Goal: Transaction & Acquisition: Purchase product/service

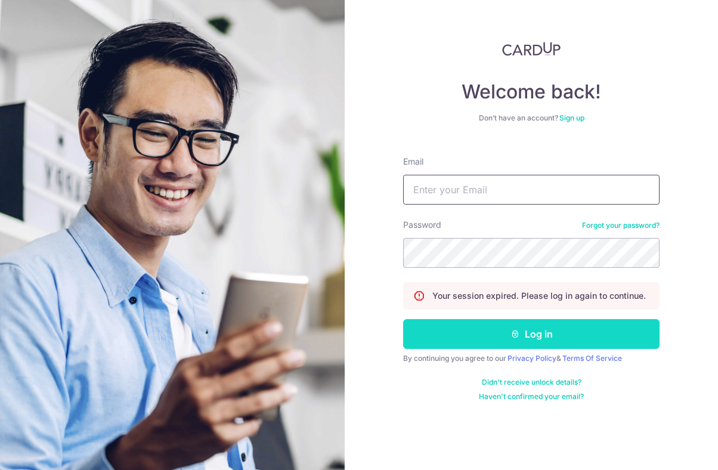
type input "mahmudstandoor@gmail.com"
click at [535, 321] on button "Log in" at bounding box center [531, 334] width 256 height 30
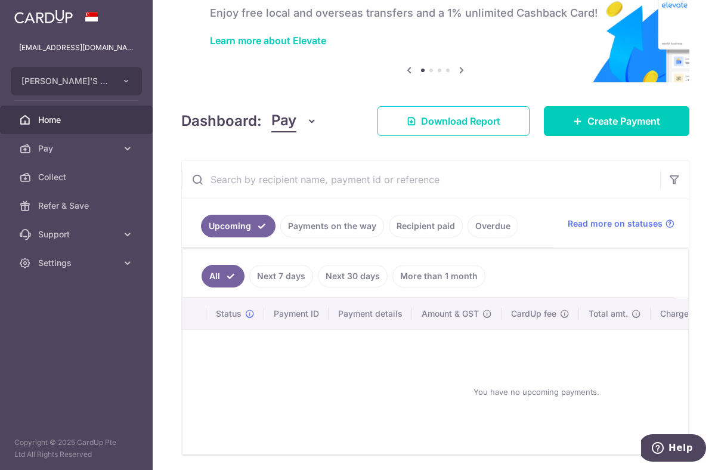
scroll to position [113, 0]
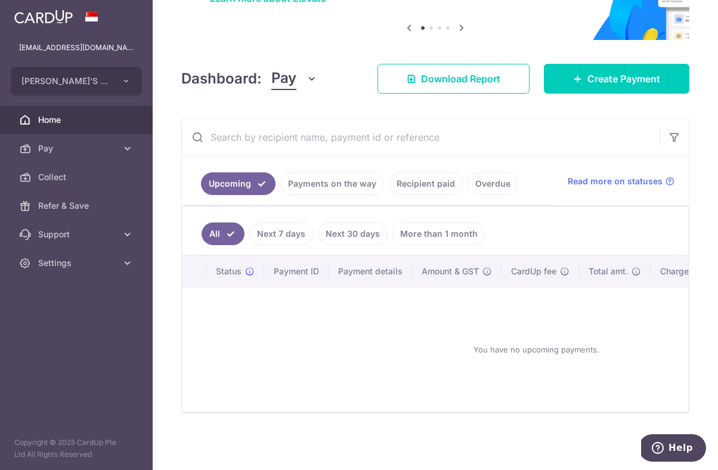
click at [358, 181] on link "Payments on the way" at bounding box center [332, 183] width 104 height 23
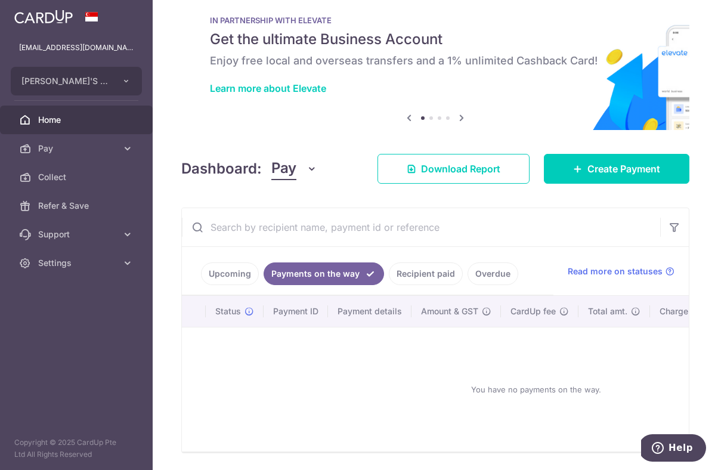
scroll to position [62, 0]
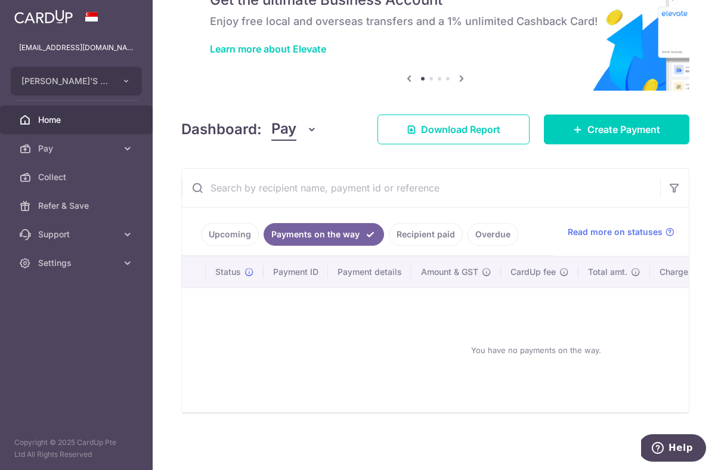
click at [433, 231] on link "Recipient paid" at bounding box center [426, 234] width 74 height 23
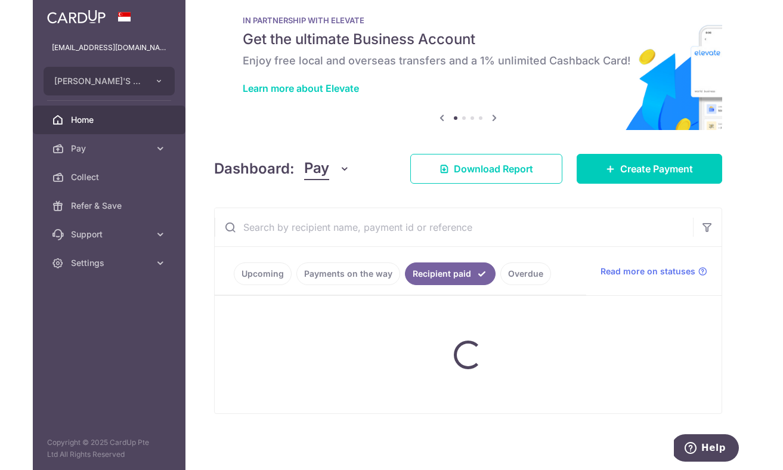
scroll to position [0, 0]
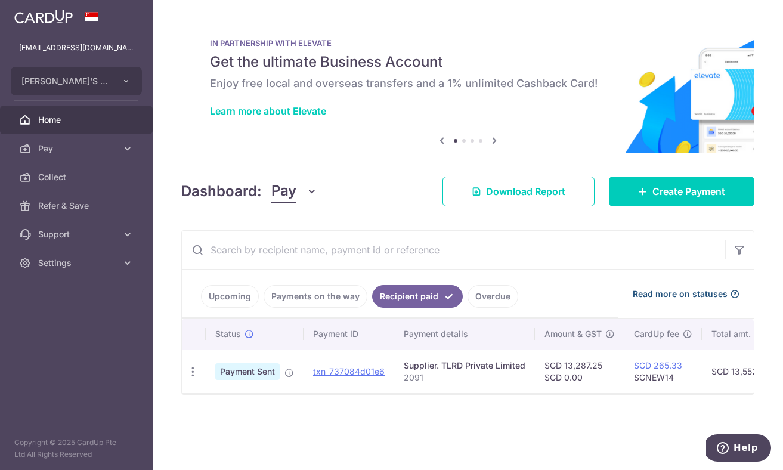
click at [701, 296] on span "Read more on statuses" at bounding box center [680, 294] width 95 height 12
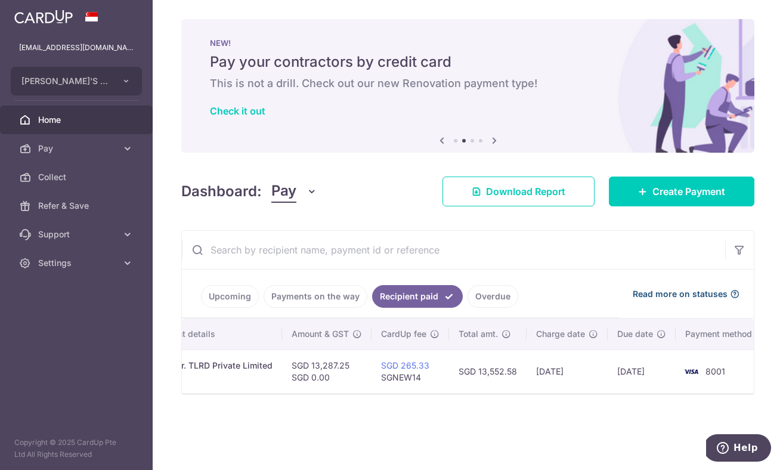
scroll to position [0, 259]
click at [498, 197] on span "Download Report" at bounding box center [525, 191] width 79 height 14
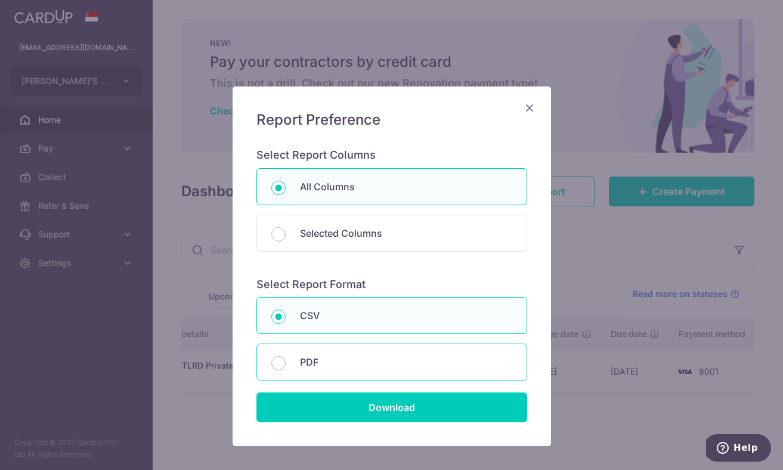
click at [424, 368] on p "PDF" at bounding box center [406, 362] width 212 height 14
click at [286, 368] on input "PDF" at bounding box center [278, 363] width 14 height 14
radio input "false"
radio input "true"
click at [416, 321] on p "CSV" at bounding box center [406, 315] width 212 height 14
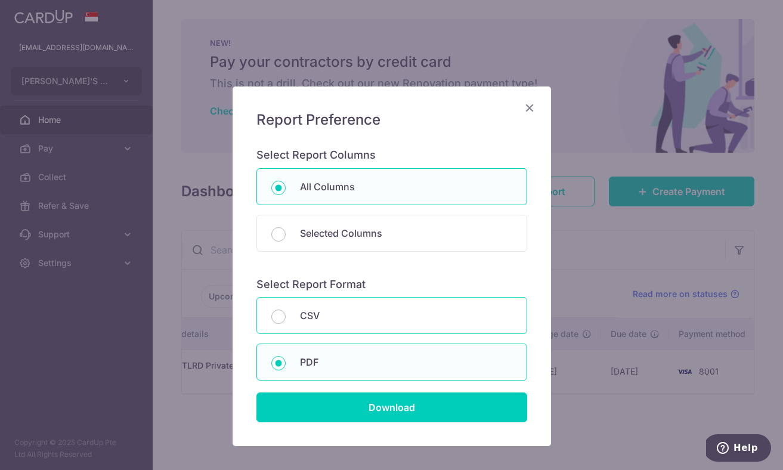
click at [286, 321] on input "CSV" at bounding box center [278, 316] width 14 height 14
radio input "true"
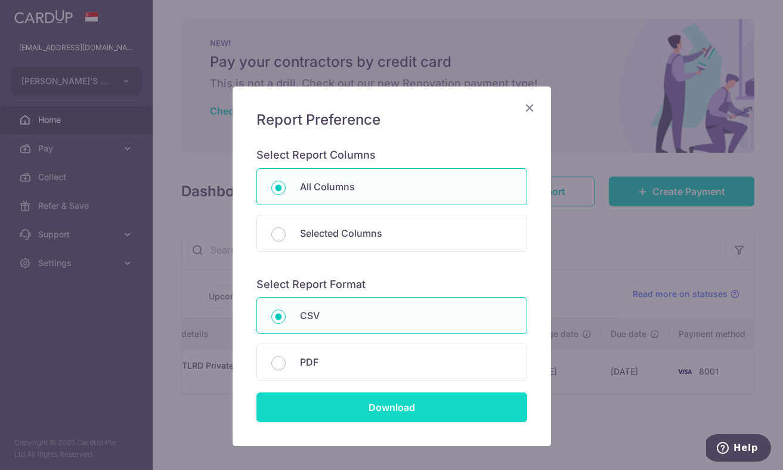
click at [426, 404] on input "Download" at bounding box center [391, 407] width 271 height 30
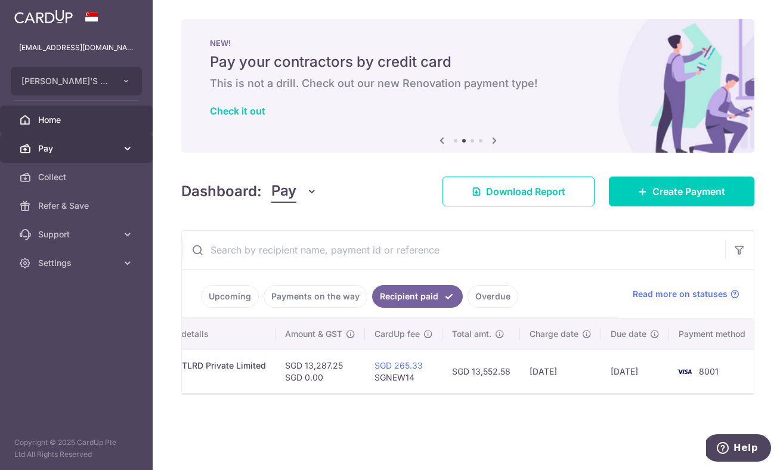
click at [128, 148] on icon at bounding box center [128, 148] width 12 height 12
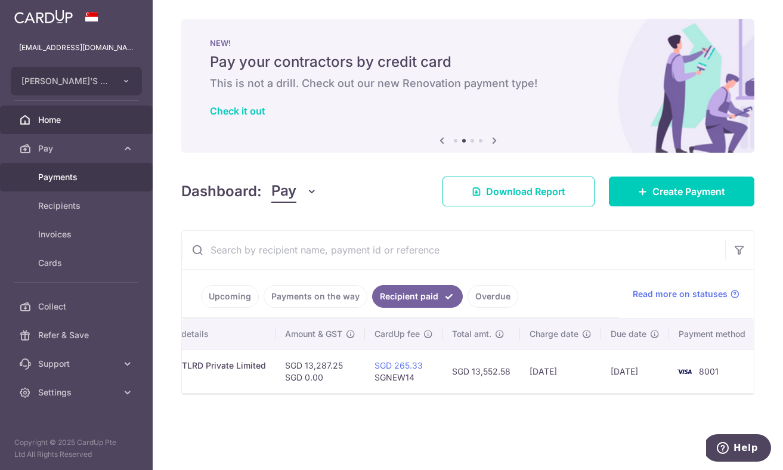
click at [95, 178] on span "Payments" at bounding box center [77, 177] width 79 height 12
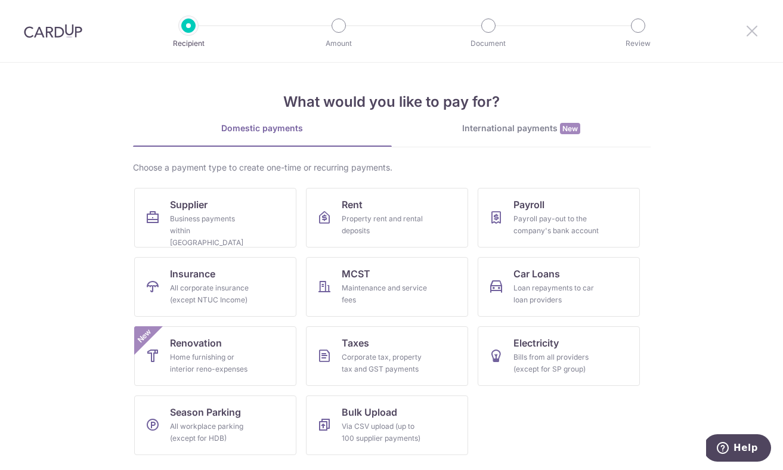
click at [750, 31] on icon at bounding box center [752, 30] width 14 height 15
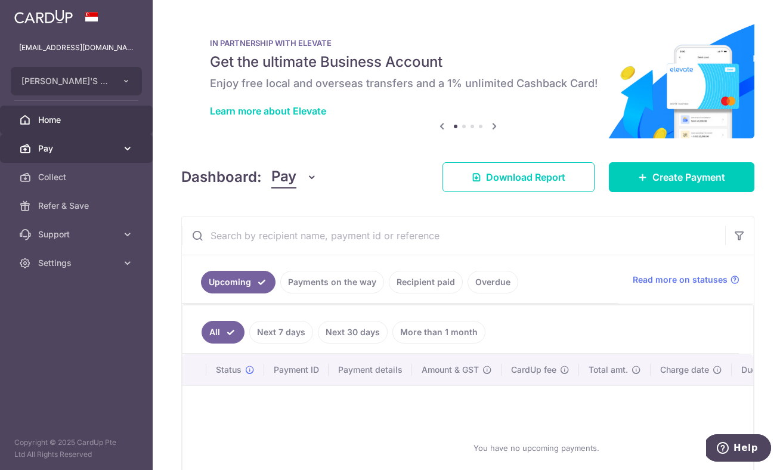
click at [77, 141] on link "Pay" at bounding box center [76, 148] width 153 height 29
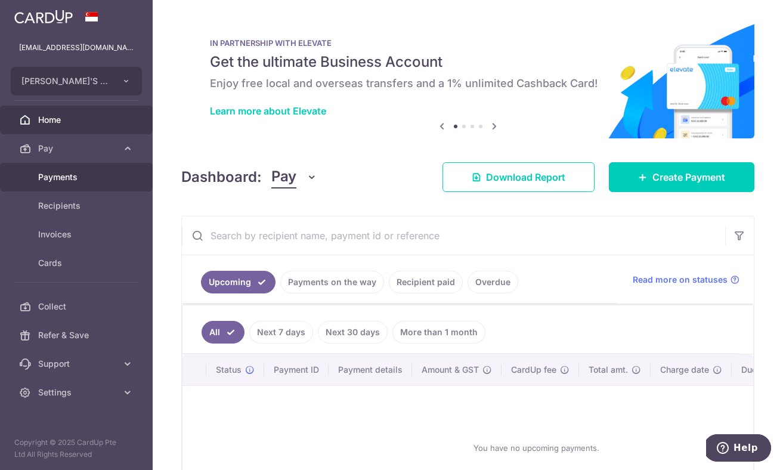
click at [83, 176] on span "Payments" at bounding box center [77, 177] width 79 height 12
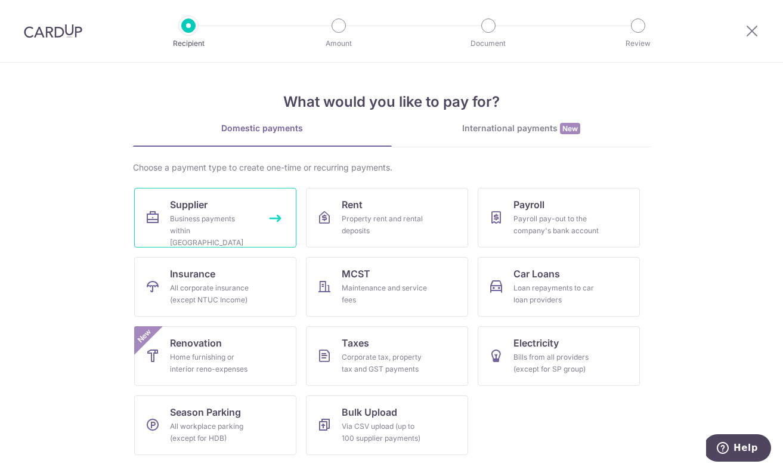
click at [222, 226] on div "Business payments within Singapore" at bounding box center [213, 231] width 86 height 36
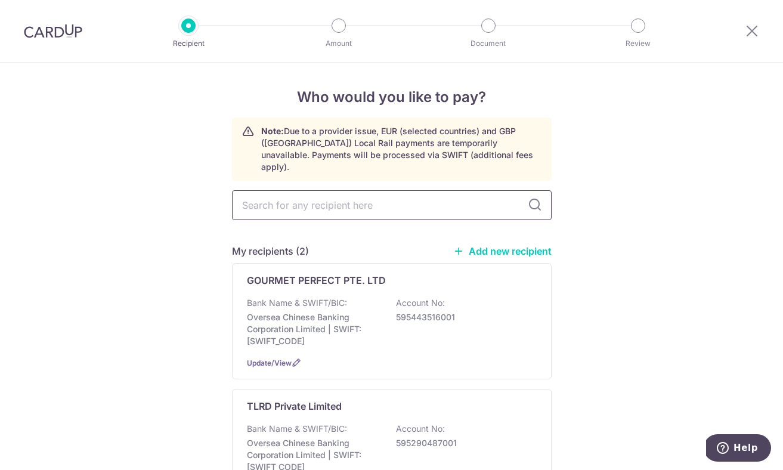
click at [408, 190] on input "text" at bounding box center [392, 205] width 320 height 30
click at [395, 199] on input "text" at bounding box center [392, 205] width 320 height 30
type input "20"
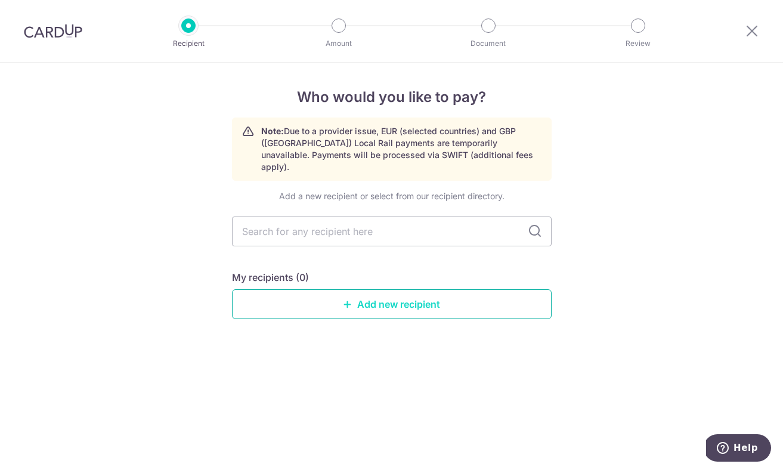
click at [424, 289] on link "Add new recipient" at bounding box center [392, 304] width 320 height 30
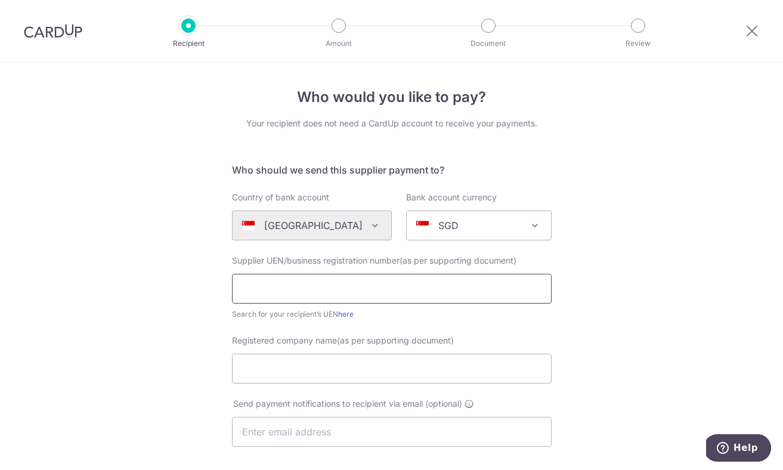
click at [397, 289] on input "text" at bounding box center [392, 289] width 320 height 30
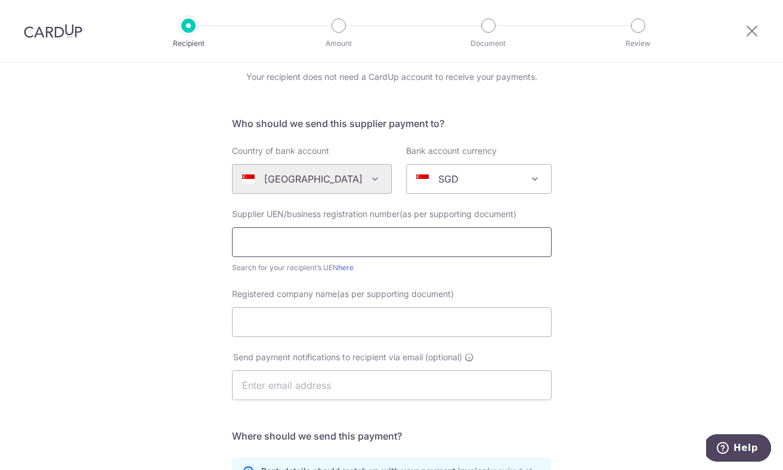
scroll to position [55, 0]
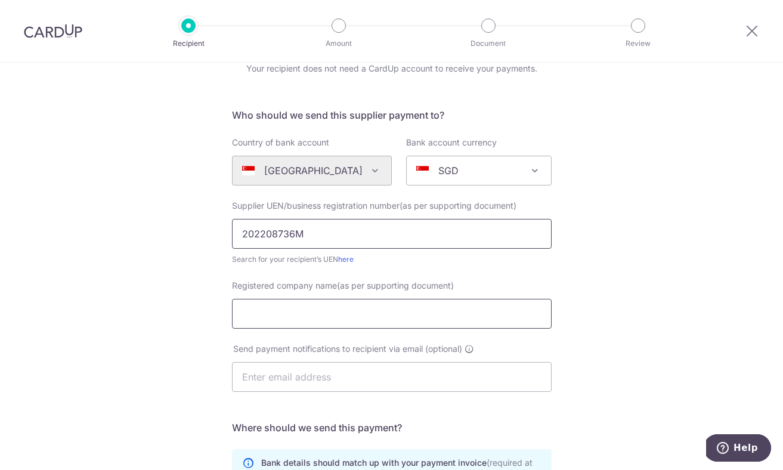
type input "202208736M"
click at [422, 319] on input "Registered company name(as per supporting document)" at bounding box center [392, 314] width 320 height 30
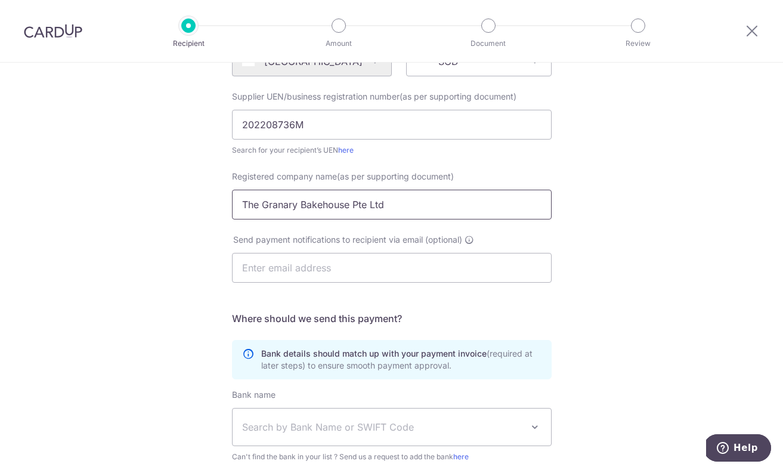
scroll to position [163, 0]
type input "The Granary Bakehouse Pte Ltd"
click at [386, 274] on input "text" at bounding box center [392, 268] width 320 height 30
type input "[EMAIL_ADDRESS][DOMAIN_NAME]"
click at [401, 309] on form "Who should we send this supplier payment to? Country of bank account Algeria An…" at bounding box center [392, 282] width 320 height 566
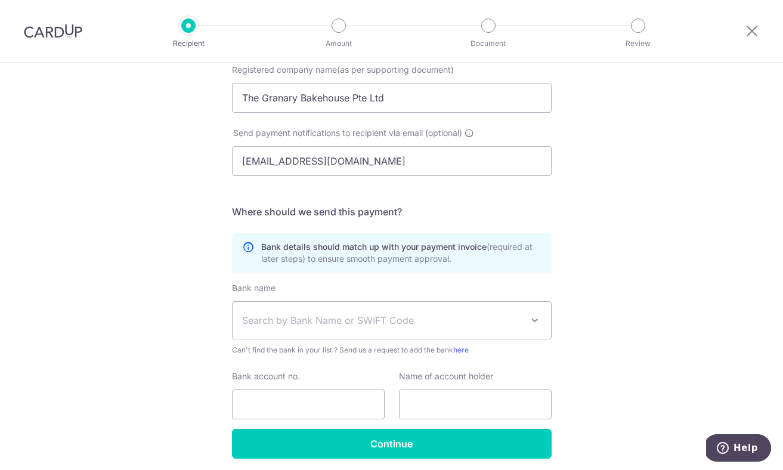
scroll to position [305, 0]
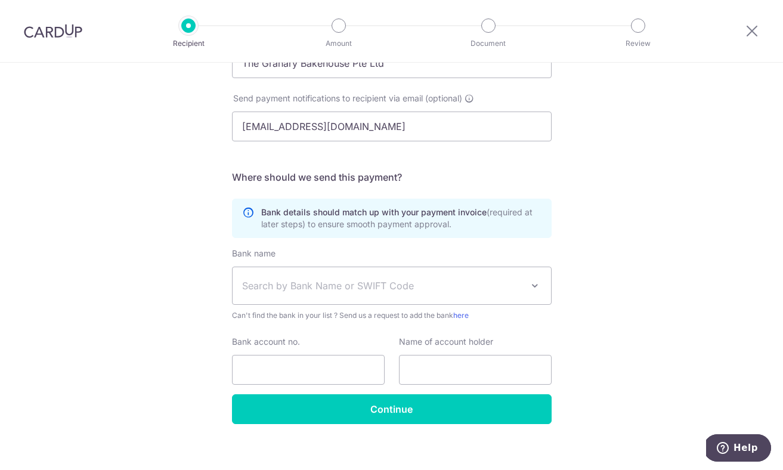
click at [459, 285] on span "Search by Bank Name or SWIFT Code" at bounding box center [382, 285] width 280 height 14
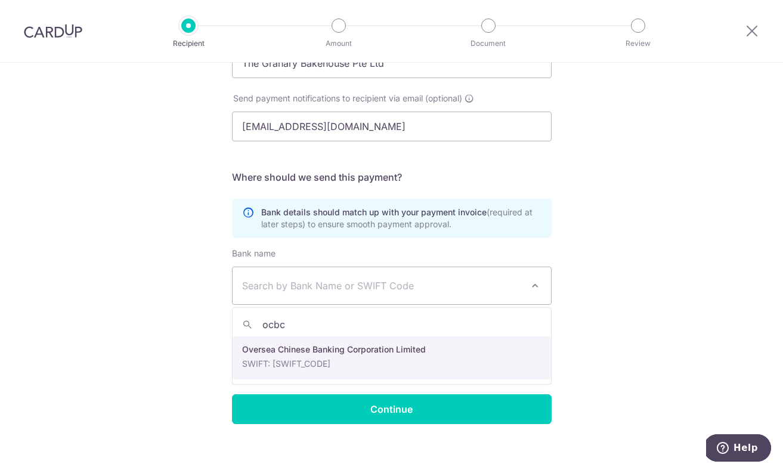
type input "ocbc"
select select "12"
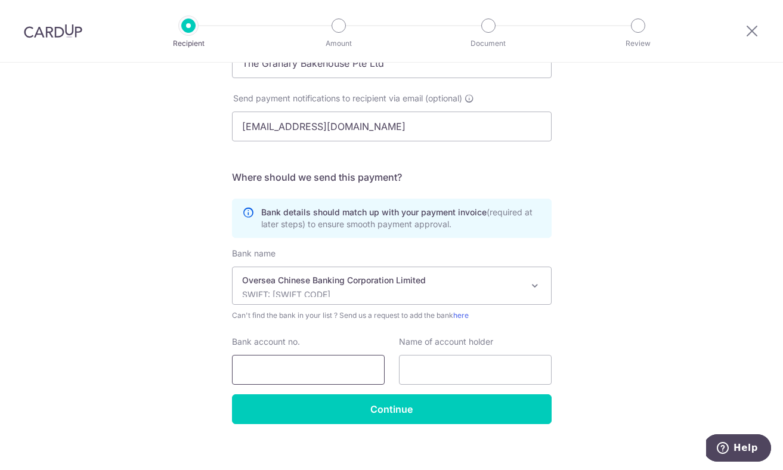
click at [324, 373] on input "Bank account no." at bounding box center [308, 370] width 153 height 30
type input "601790801001"
click at [454, 375] on input "text" at bounding box center [475, 370] width 153 height 30
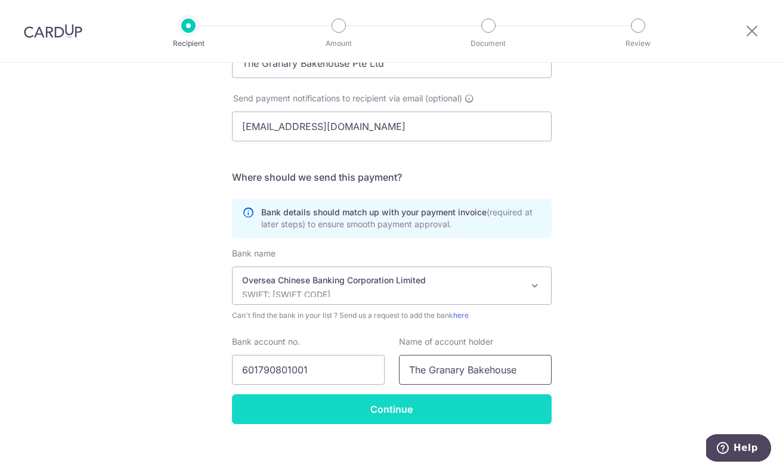
type input "The Granary Bakehouse"
click at [489, 408] on input "Continue" at bounding box center [392, 409] width 320 height 30
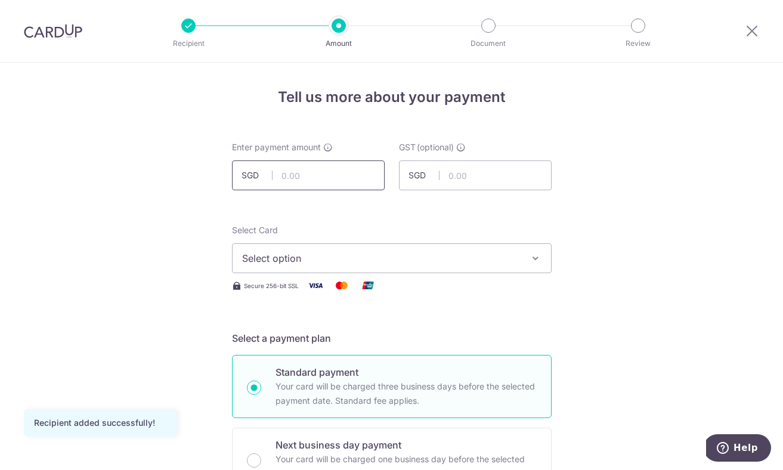
click at [350, 173] on input "text" at bounding box center [308, 175] width 153 height 30
type input "1,454.33"
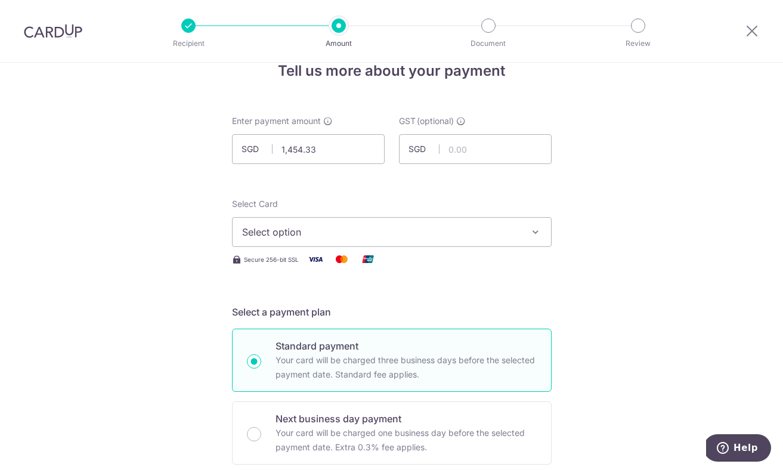
scroll to position [28, 0]
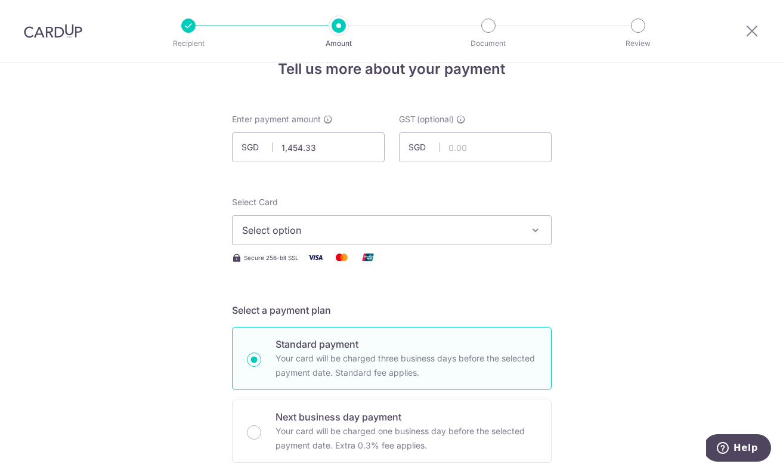
click at [451, 231] on span "Select option" at bounding box center [381, 230] width 278 height 14
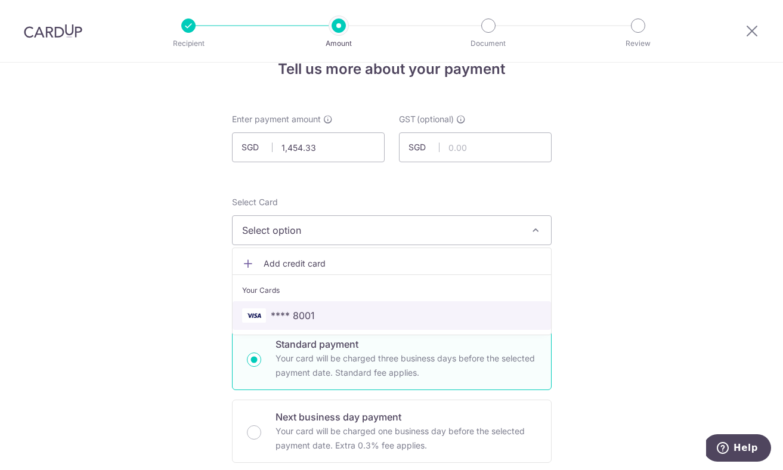
click at [330, 310] on span "**** 8001" at bounding box center [391, 315] width 299 height 14
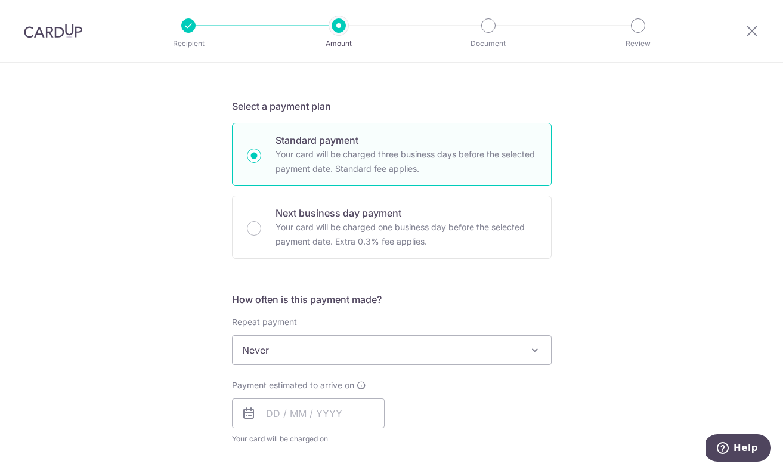
scroll to position [344, 0]
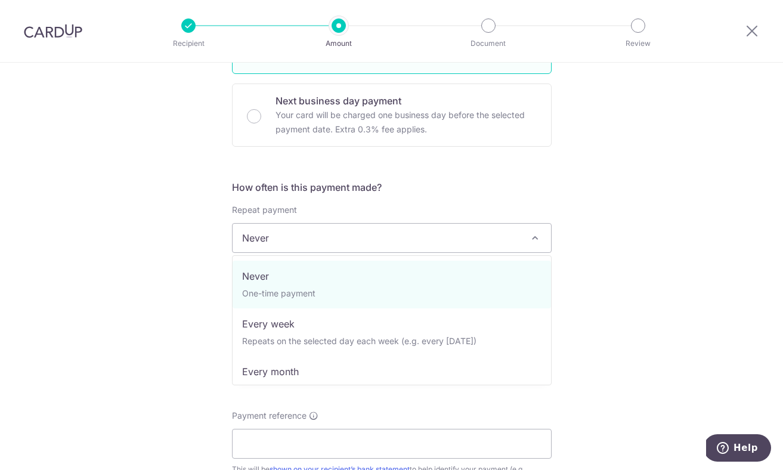
click at [425, 238] on span "Never" at bounding box center [392, 238] width 318 height 29
click at [429, 207] on div "Repeat payment Never Every week Every month Every quarter Every half a year Nev…" at bounding box center [392, 228] width 320 height 49
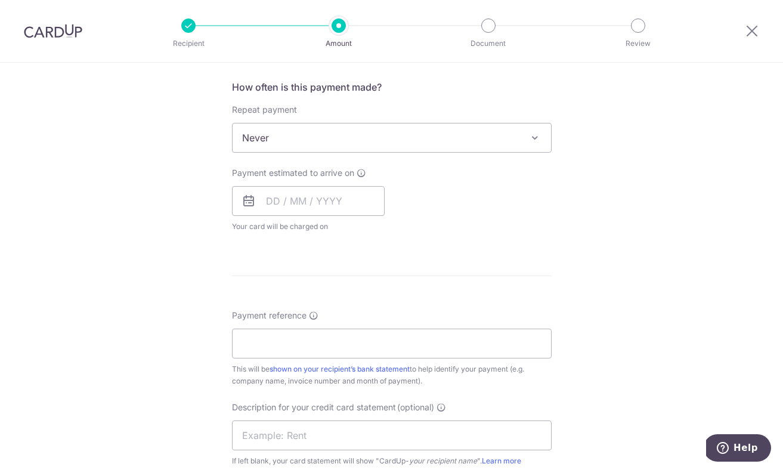
scroll to position [467, 0]
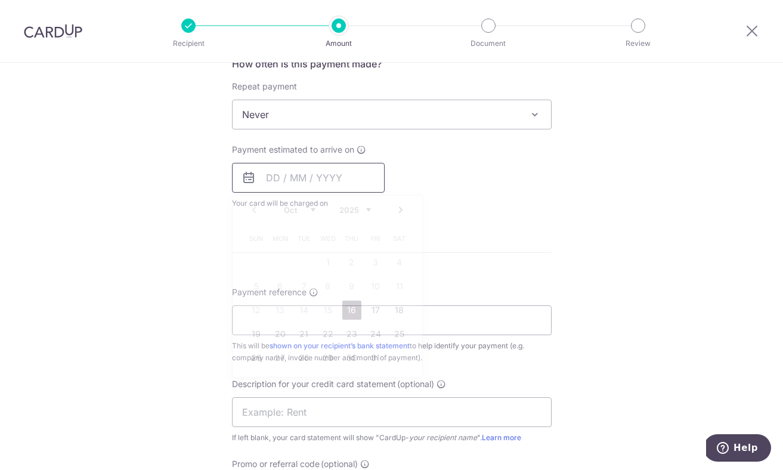
click at [346, 171] on input "text" at bounding box center [308, 178] width 153 height 30
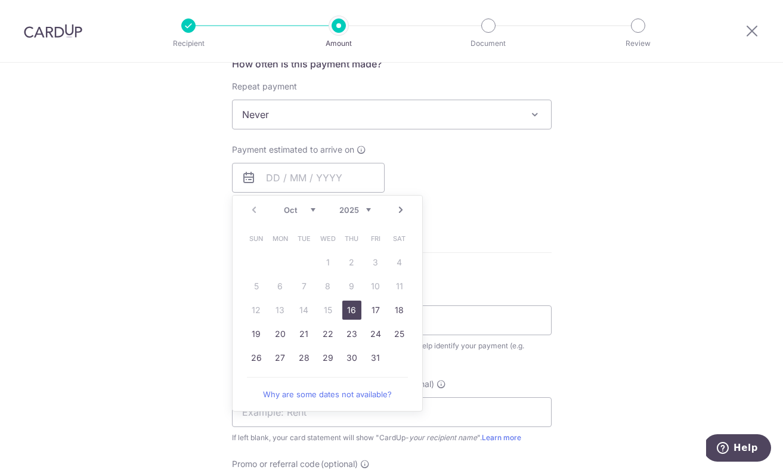
click at [348, 311] on link "16" at bounding box center [351, 309] width 19 height 19
type input "[DATE]"
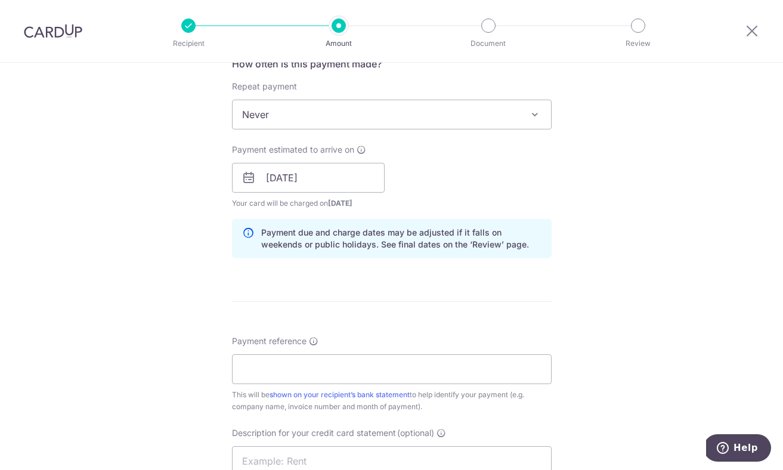
click at [420, 267] on div "How often is this payment made? Repeat payment Never Every week Every month Eve…" at bounding box center [392, 162] width 320 height 211
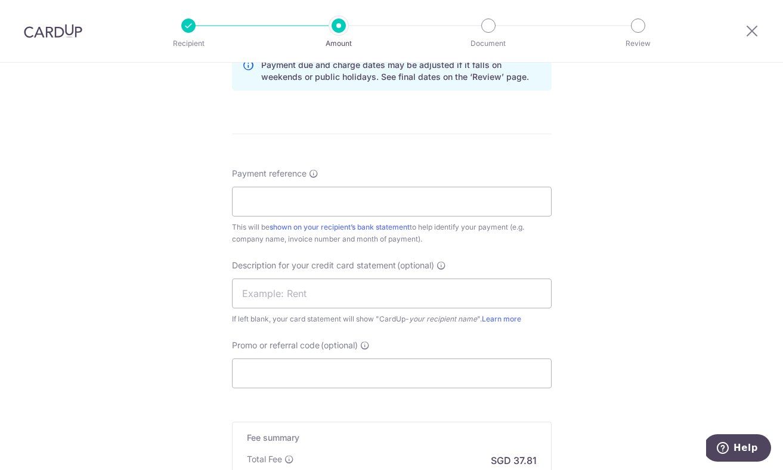
scroll to position [636, 0]
click at [406, 193] on input "Payment reference" at bounding box center [392, 200] width 320 height 30
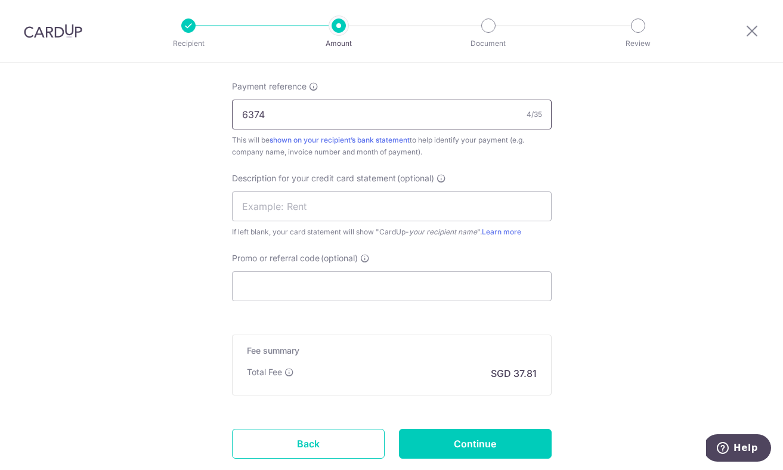
scroll to position [724, 0]
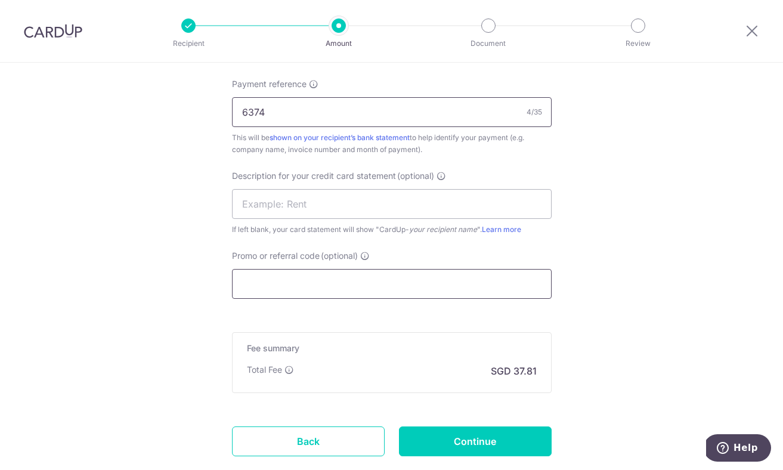
type input "6374"
click at [377, 278] on input "Promo or referral code (optional)" at bounding box center [392, 284] width 320 height 30
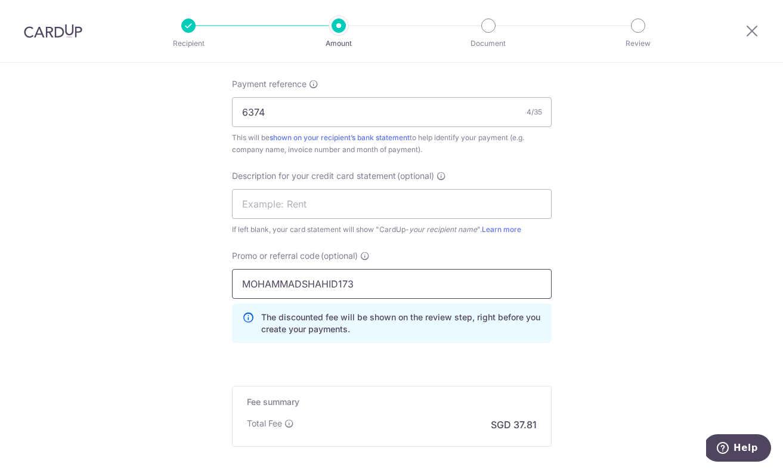
type input "MOHAMMADSHAHID173"
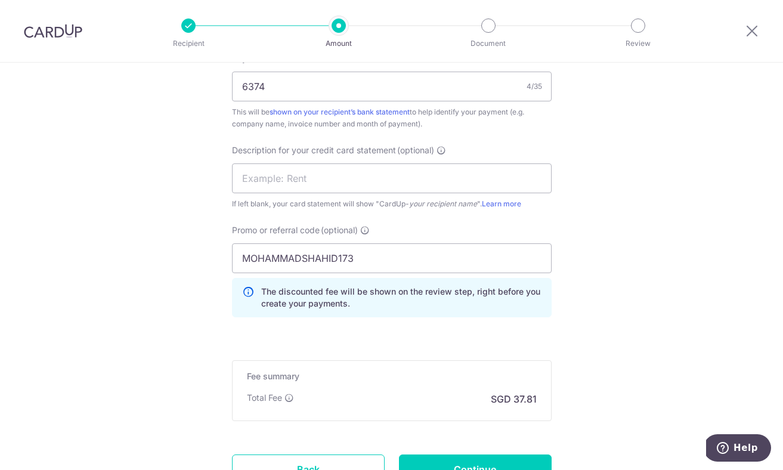
scroll to position [854, 0]
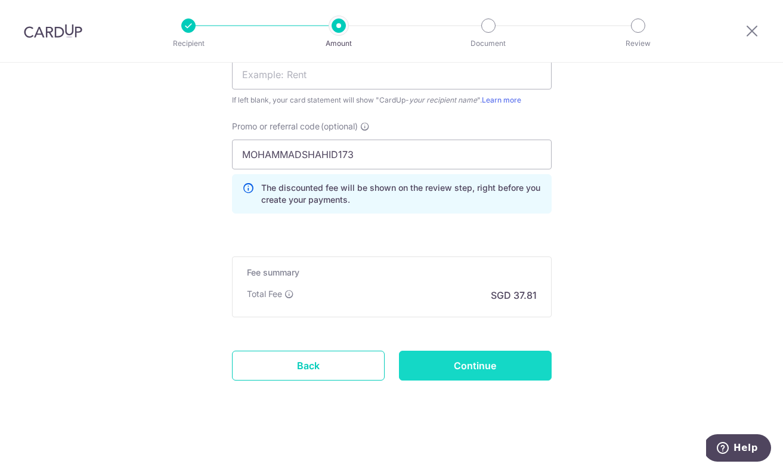
click at [489, 365] on input "Continue" at bounding box center [475, 366] width 153 height 30
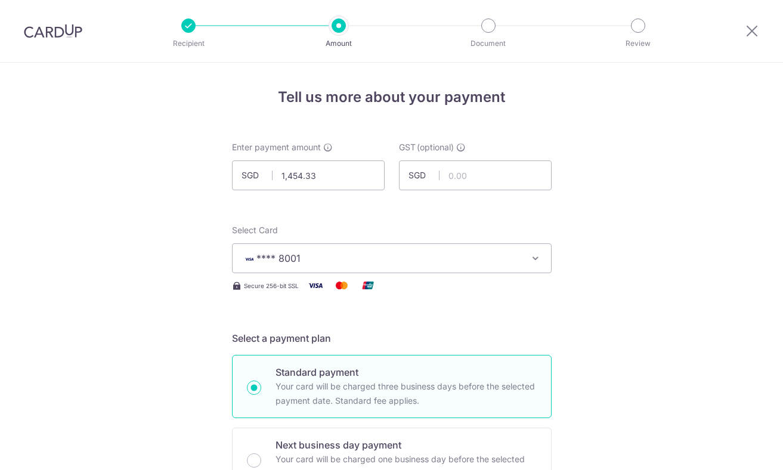
scroll to position [870, 0]
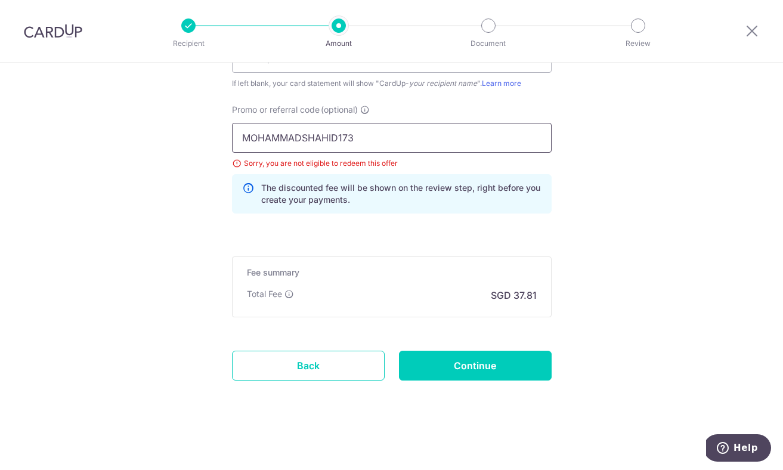
click at [342, 137] on input "MOHAMMADSHAHID173" at bounding box center [392, 138] width 320 height 30
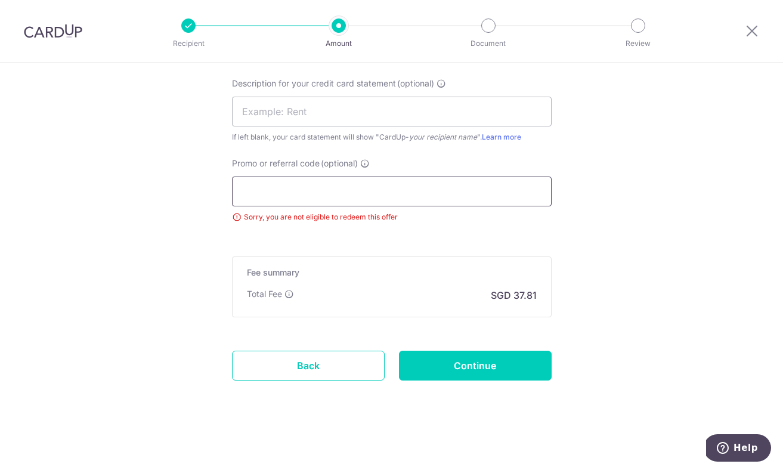
scroll to position [817, 0]
paste input "MILELION"
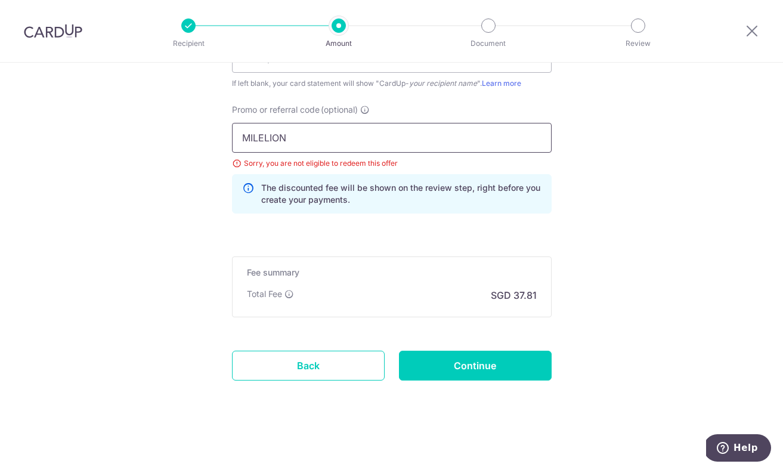
type input "MILELION"
click at [396, 210] on div "The discounted fee will be shown on the review step, right before you create yo…" at bounding box center [392, 193] width 320 height 39
click at [481, 362] on input "Continue" at bounding box center [475, 366] width 153 height 30
click at [286, 142] on input "MILELION" at bounding box center [392, 138] width 320 height 30
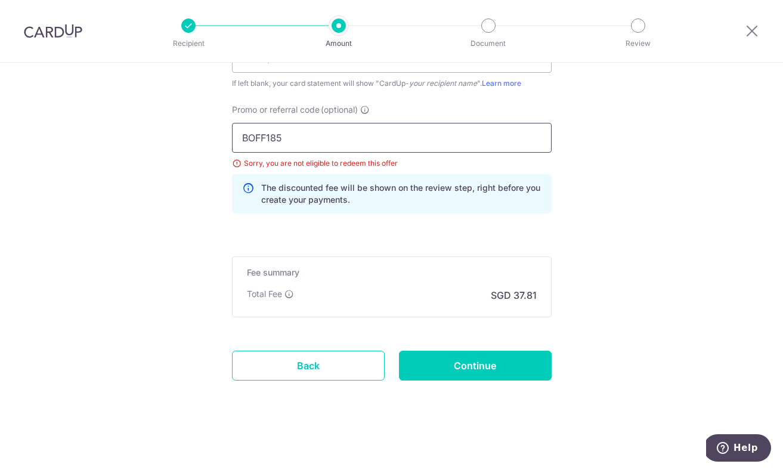
click at [378, 142] on input "BOFF185" at bounding box center [392, 138] width 320 height 30
type input "BREC179"
click at [485, 367] on input "Continue" at bounding box center [475, 366] width 153 height 30
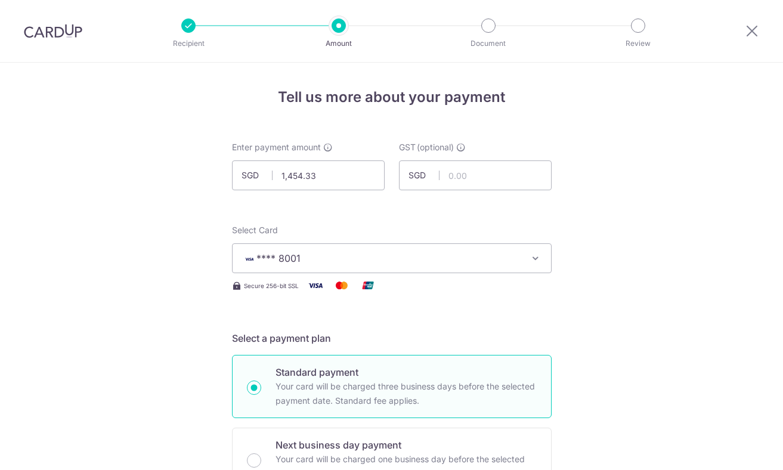
scroll to position [870, 0]
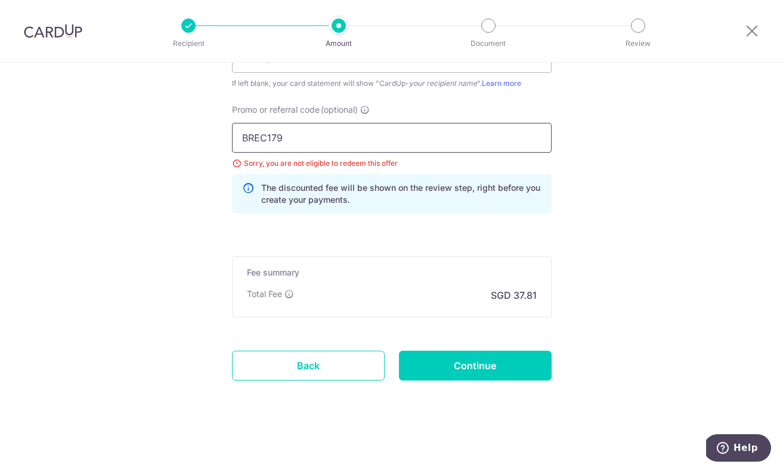
click at [331, 141] on input "BREC179" at bounding box center [392, 138] width 320 height 30
type input "BOFF185"
click at [463, 371] on input "Continue" at bounding box center [475, 366] width 153 height 30
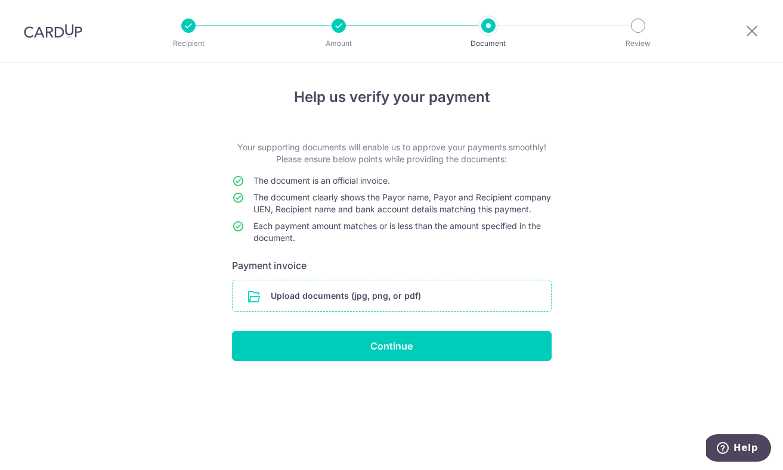
click at [438, 311] on input "file" at bounding box center [392, 295] width 318 height 31
click at [450, 310] on input "file" at bounding box center [392, 295] width 318 height 31
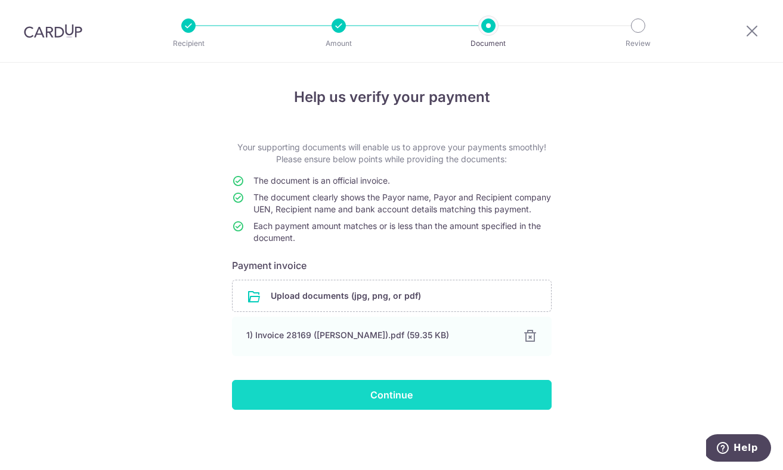
click at [455, 406] on input "Continue" at bounding box center [392, 395] width 320 height 30
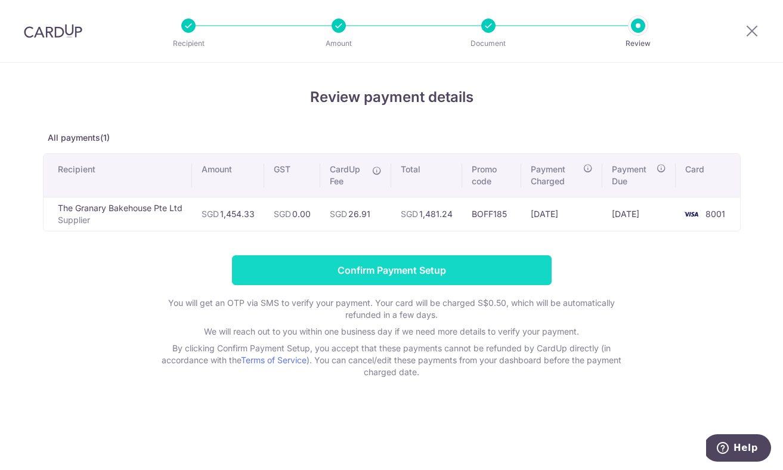
click at [427, 274] on input "Confirm Payment Setup" at bounding box center [392, 270] width 320 height 30
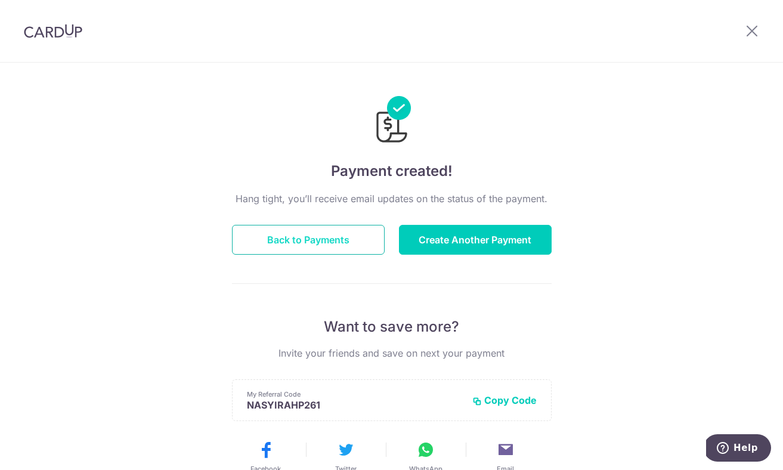
click at [322, 233] on button "Back to Payments" at bounding box center [308, 240] width 153 height 30
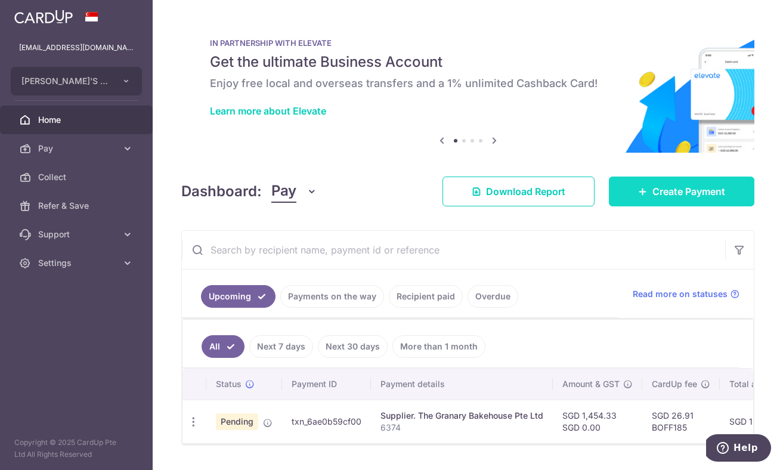
click at [684, 194] on span "Create Payment" at bounding box center [688, 191] width 73 height 14
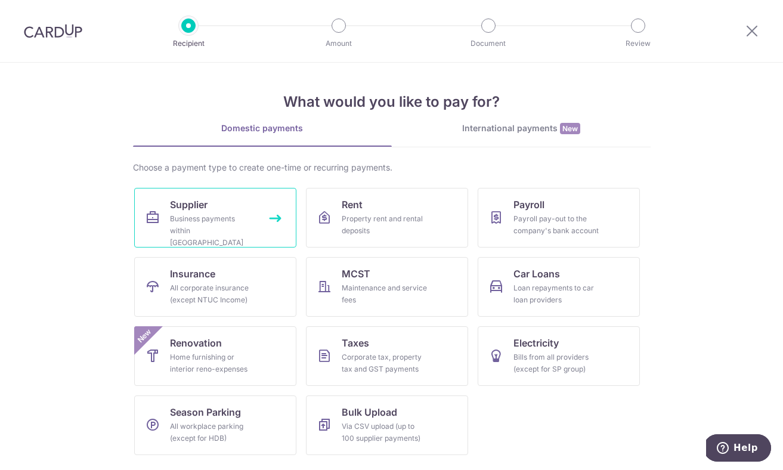
click at [225, 214] on div "Business payments within Singapore" at bounding box center [213, 231] width 86 height 36
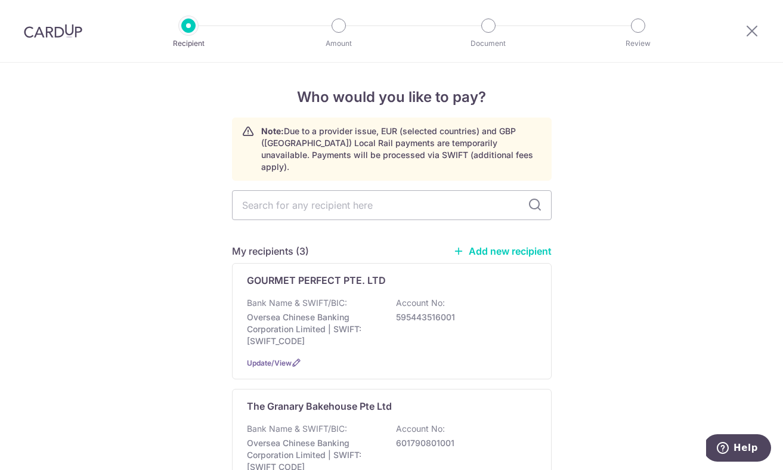
click at [518, 245] on link "Add new recipient" at bounding box center [502, 251] width 98 height 12
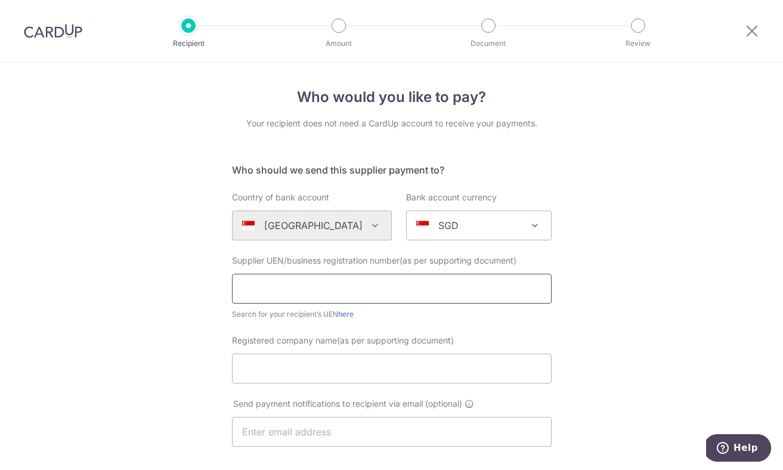
click at [380, 293] on input "text" at bounding box center [392, 289] width 320 height 30
type input "200608782R"
click at [605, 328] on div "Who would you like to pay? Your recipient does not need a CardUp account to rec…" at bounding box center [391, 424] width 783 height 723
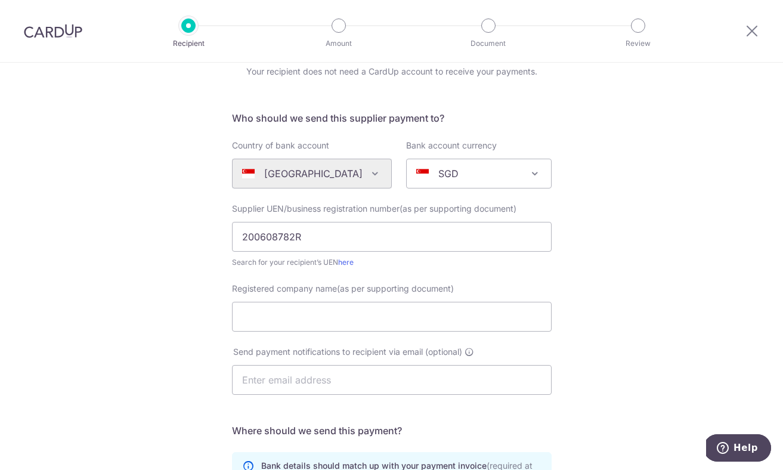
scroll to position [52, 0]
click at [386, 317] on input "Registered company name(as per supporting document)" at bounding box center [392, 317] width 320 height 30
type input "Hua Kun Food Industry Pte Ltd"
click at [393, 380] on input "text" at bounding box center [392, 380] width 320 height 30
type input "[EMAIL_ADDRESS][DOMAIN_NAME]"
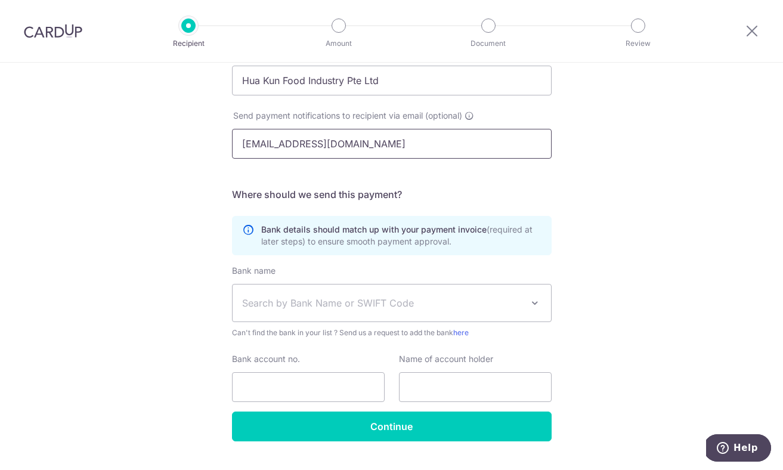
scroll to position [296, 0]
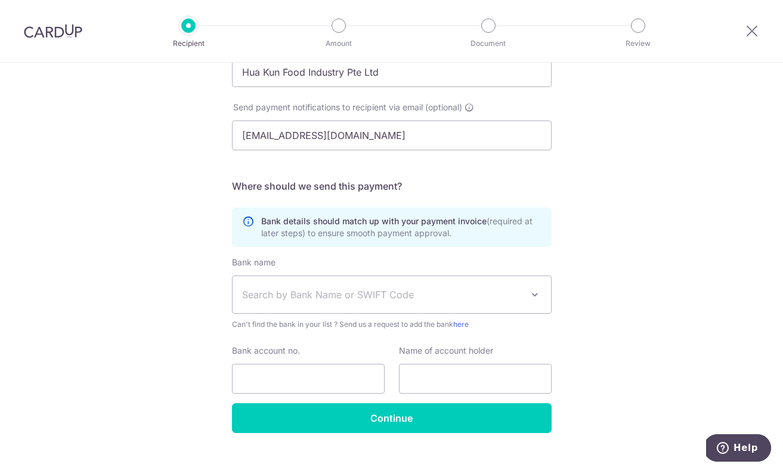
click at [386, 301] on span "Search by Bank Name or SWIFT Code" at bounding box center [382, 294] width 280 height 14
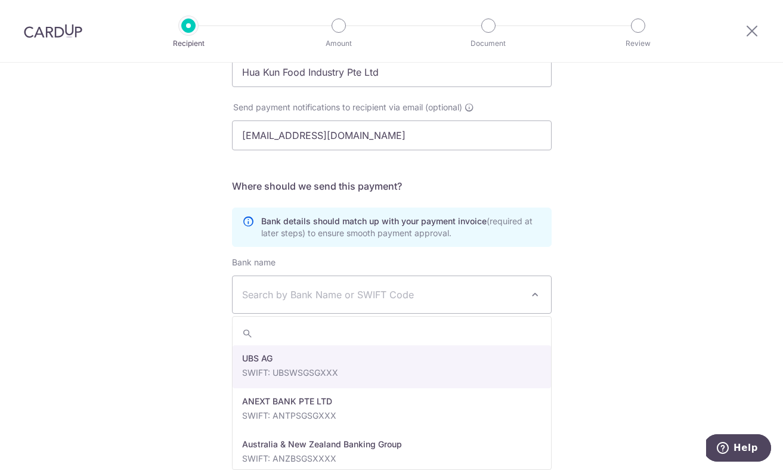
click at [386, 298] on span "Search by Bank Name or SWIFT Code" at bounding box center [382, 294] width 280 height 14
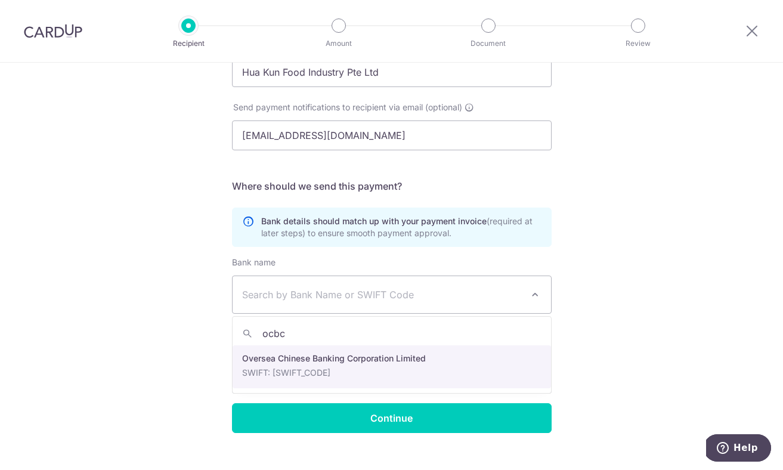
type input "ocbc"
select select "12"
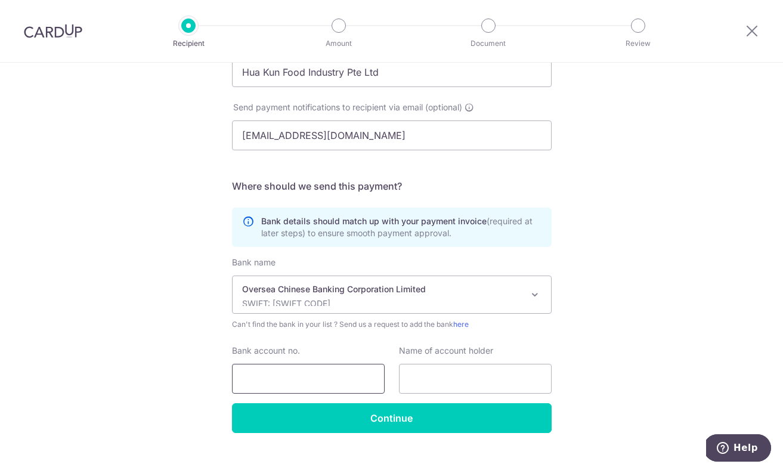
click at [308, 383] on input "Bank account no." at bounding box center [308, 379] width 153 height 30
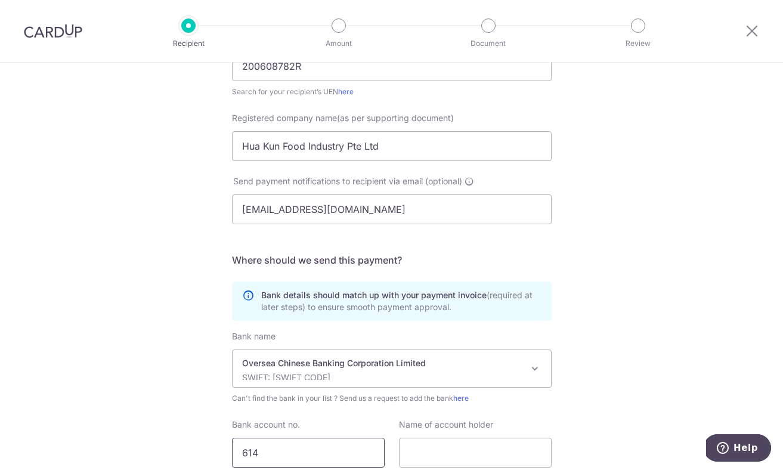
scroll to position [315, 0]
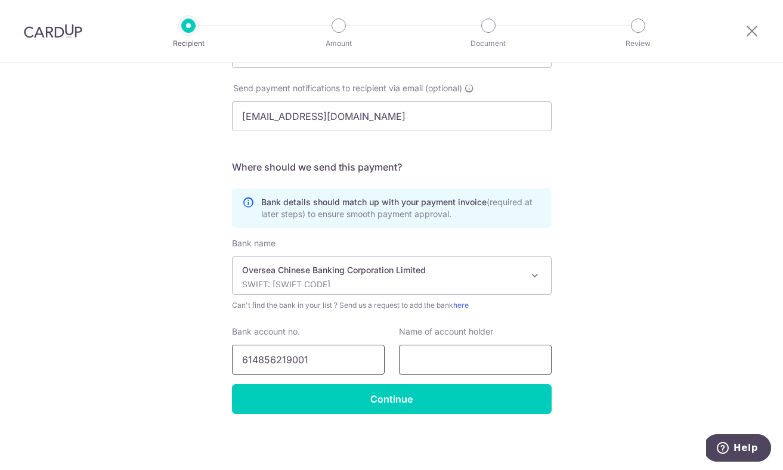
type input "614856219001"
click at [485, 352] on input "text" at bounding box center [475, 360] width 153 height 30
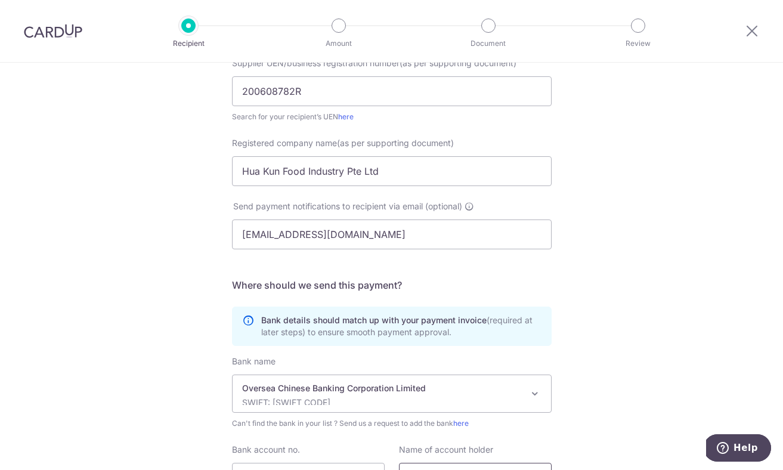
scroll to position [157, 0]
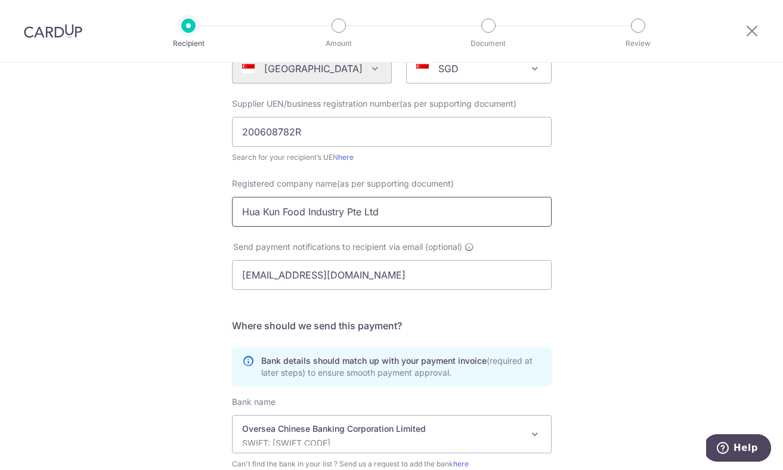
click at [374, 207] on input "Hua Kun Food Industry Pte Ltd" at bounding box center [392, 212] width 320 height 30
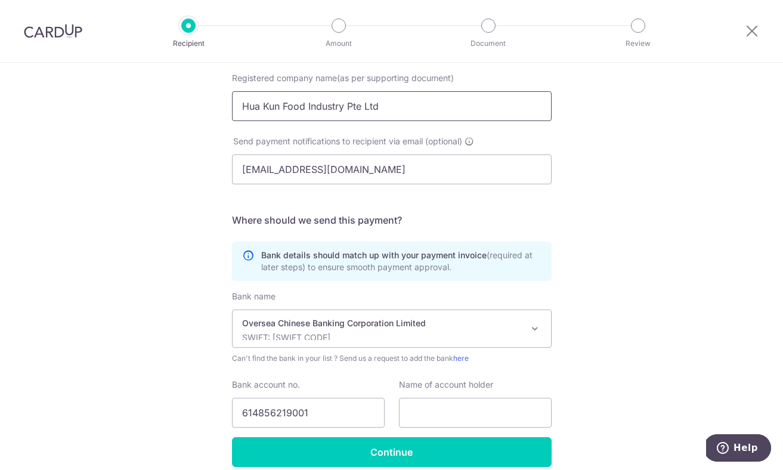
scroll to position [297, 0]
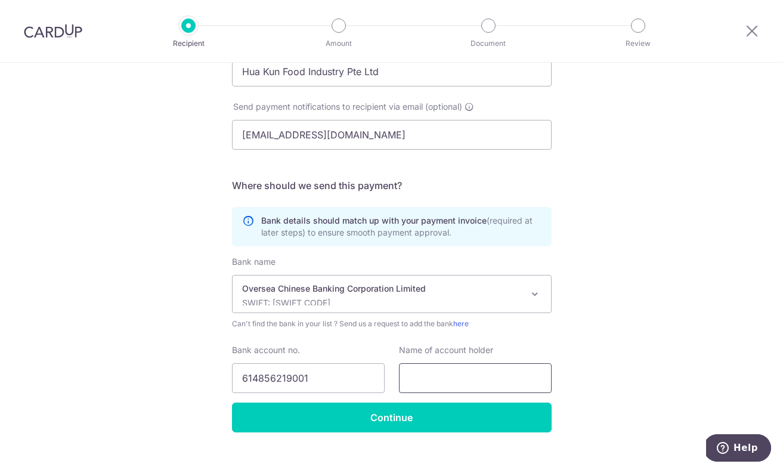
click at [448, 374] on input "text" at bounding box center [475, 378] width 153 height 30
paste input "Hua Kun Food Industry Pte Ltd"
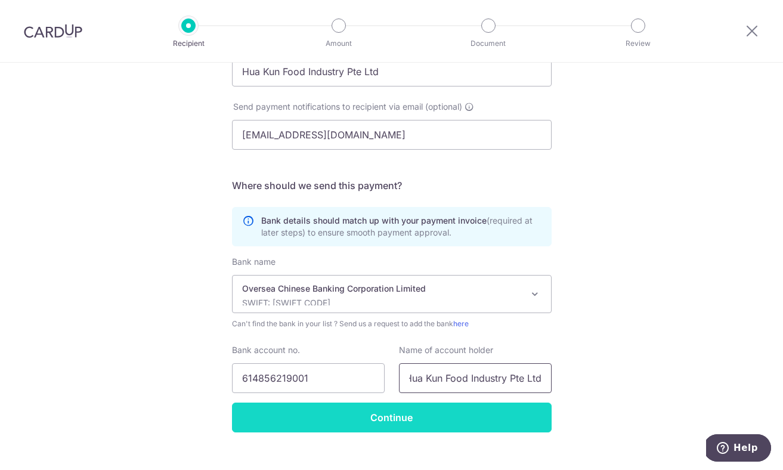
type input "Hua Kun Food Industry Pte Ltd"
click at [442, 426] on input "Continue" at bounding box center [392, 417] width 320 height 30
